Goal: Information Seeking & Learning: Learn about a topic

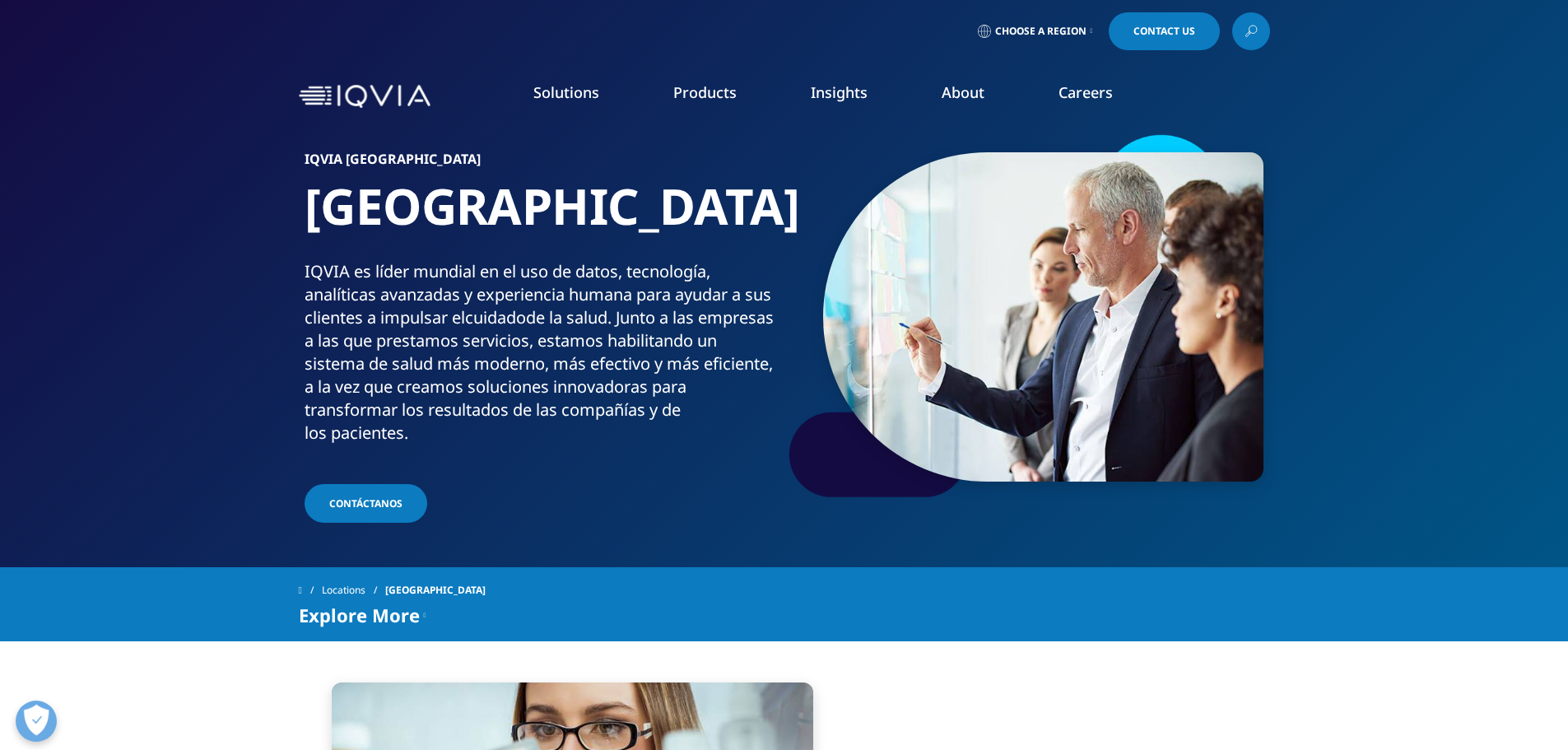
click at [1111, 85] on link "Careers" at bounding box center [1086, 92] width 54 height 20
click at [471, 270] on link "Consulting" at bounding box center [594, 267] width 329 height 18
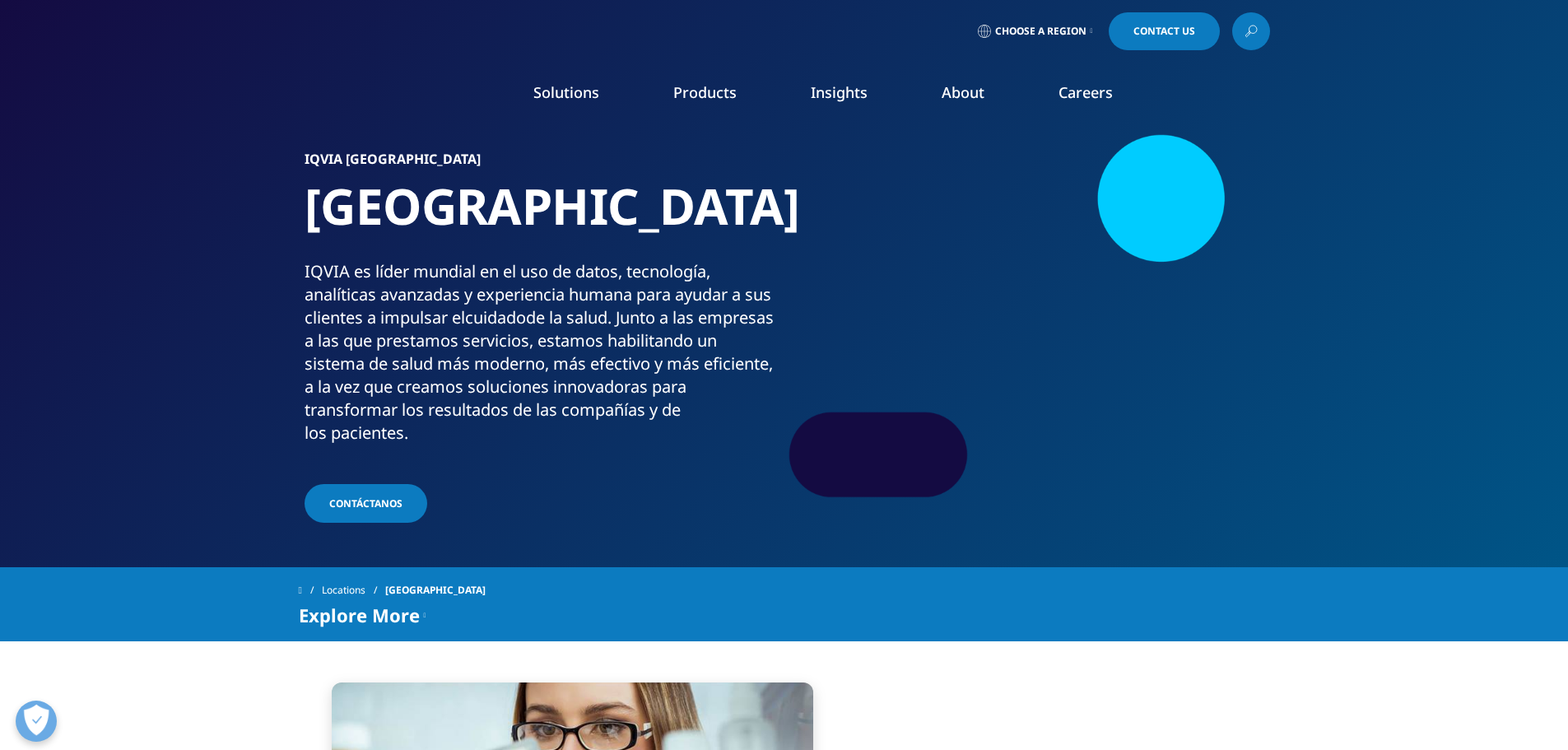
click at [480, 295] on link "Interns" at bounding box center [594, 298] width 329 height 18
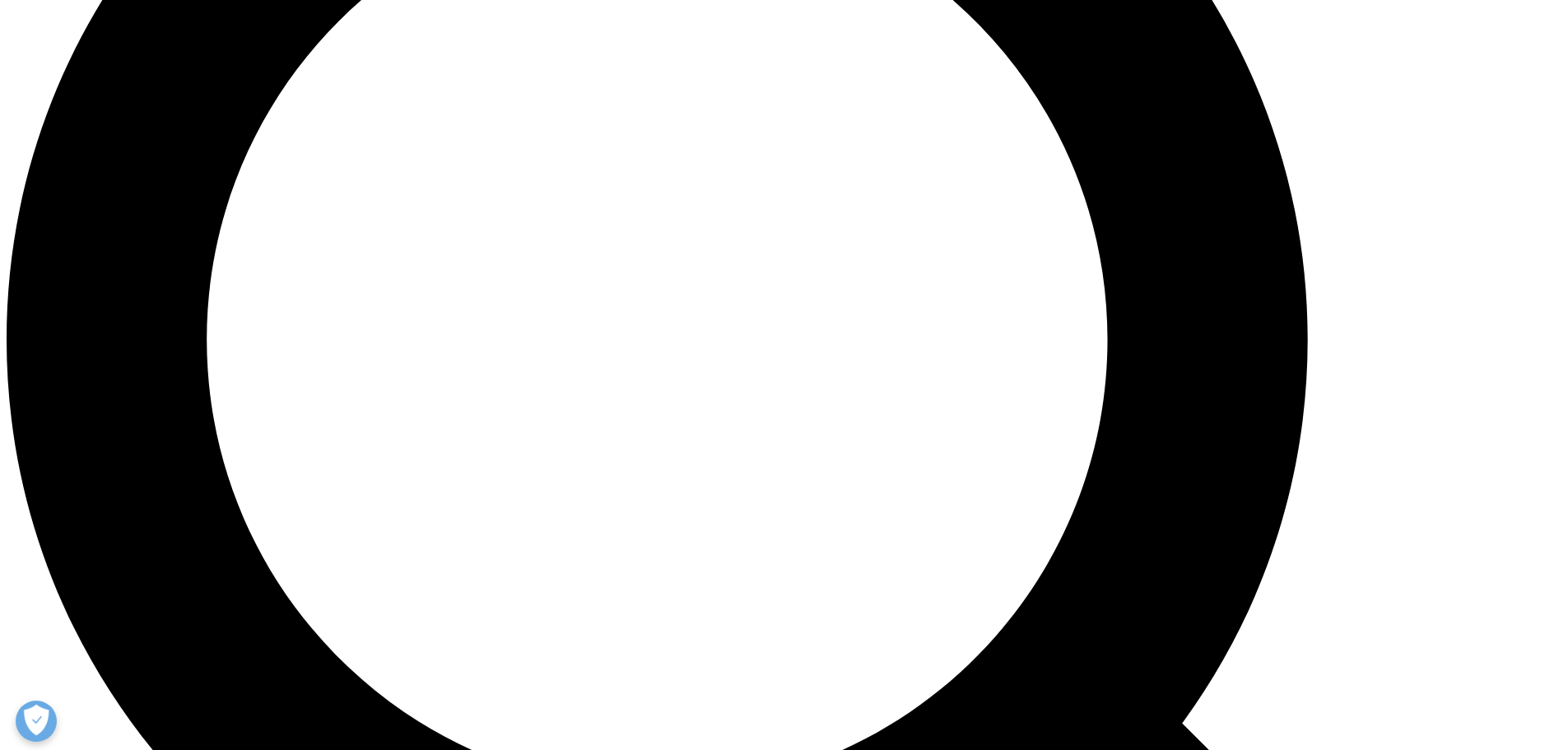
scroll to position [2304, 0]
